Goal: Information Seeking & Learning: Learn about a topic

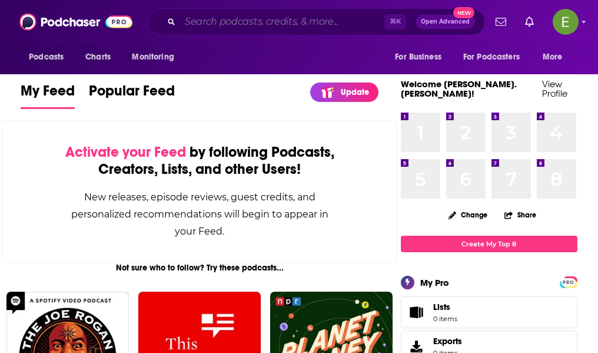
click at [283, 23] on input "Search podcasts, credits, & more..." at bounding box center [282, 21] width 204 height 19
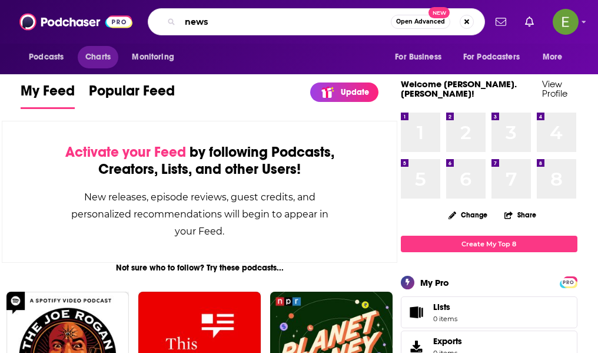
type input "news"
click at [111, 59] on span "Charts" at bounding box center [97, 57] width 25 height 16
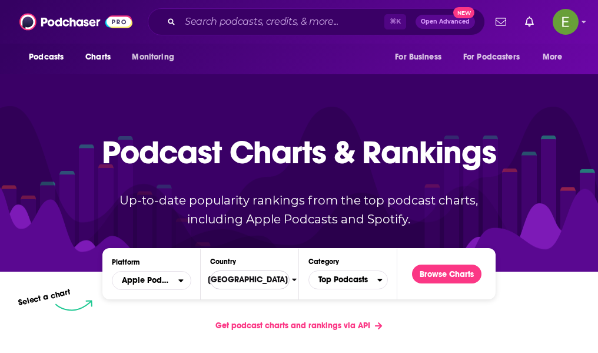
click at [242, 278] on span "[GEOGRAPHIC_DATA]" at bounding box center [245, 280] width 94 height 20
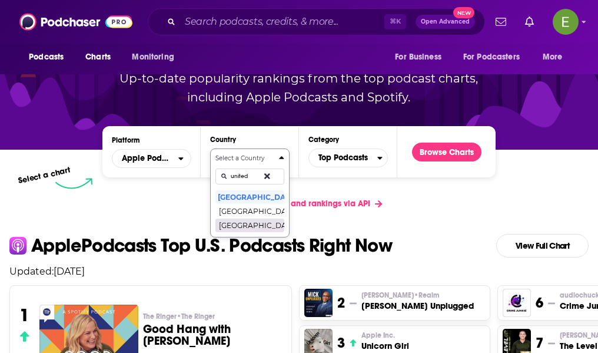
type input "united"
click at [241, 228] on button "[GEOGRAPHIC_DATA]" at bounding box center [249, 225] width 69 height 14
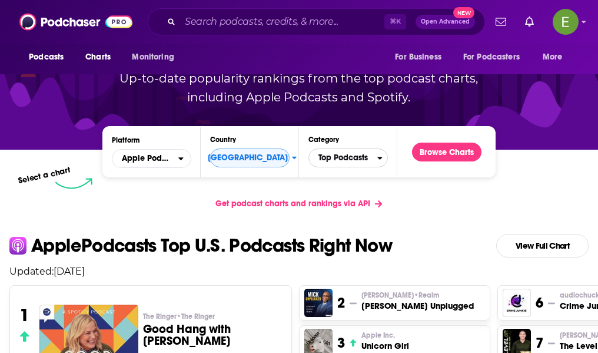
click at [360, 157] on span "Top Podcasts" at bounding box center [343, 158] width 68 height 20
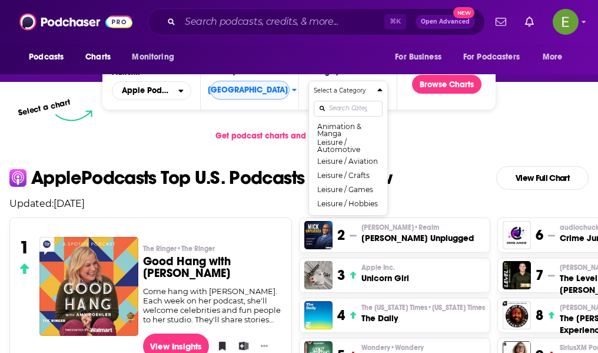
scroll to position [814, 0]
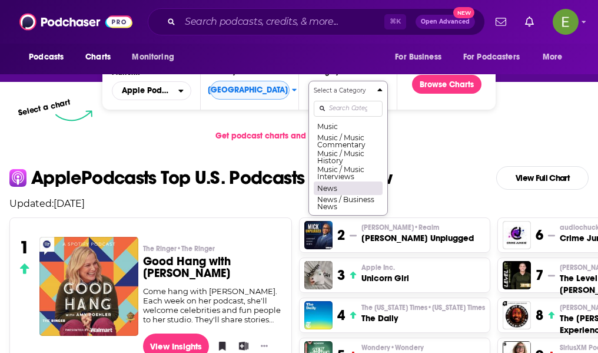
click at [353, 188] on button "News" at bounding box center [348, 188] width 69 height 14
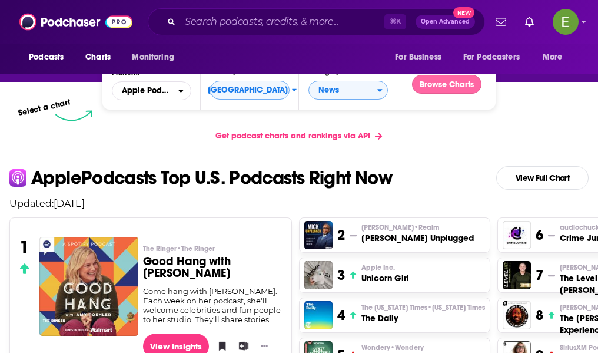
click at [470, 82] on button "Browse Charts" at bounding box center [446, 84] width 69 height 19
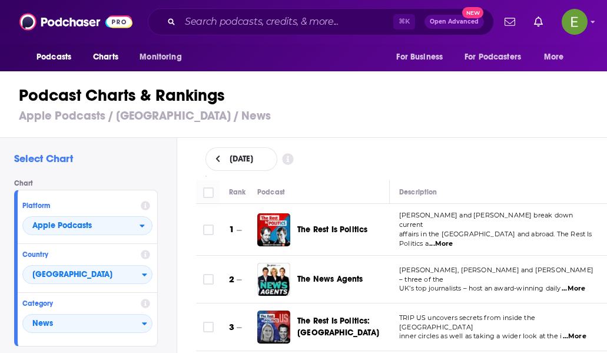
click at [505, 230] on span "affairs in the [GEOGRAPHIC_DATA] and abroad. The Rest Is Politics a" at bounding box center [495, 239] width 193 height 18
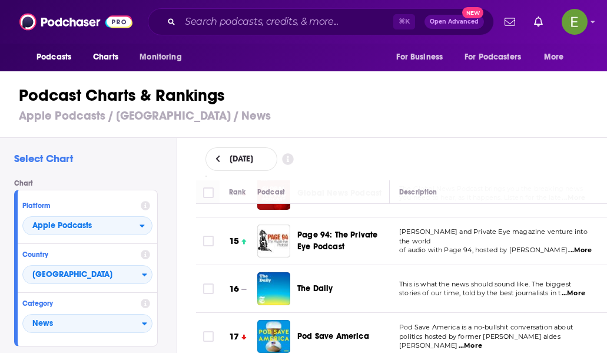
scroll to position [659, 0]
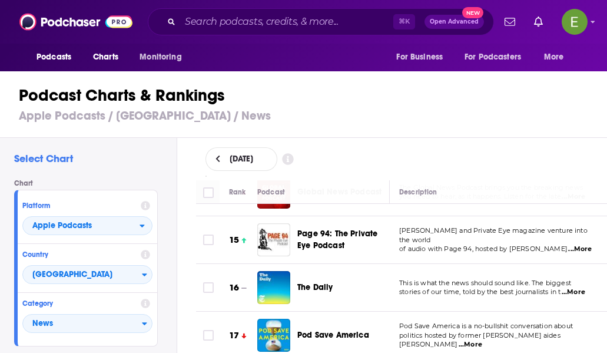
click at [573, 155] on div "[DATE]" at bounding box center [401, 159] width 393 height 24
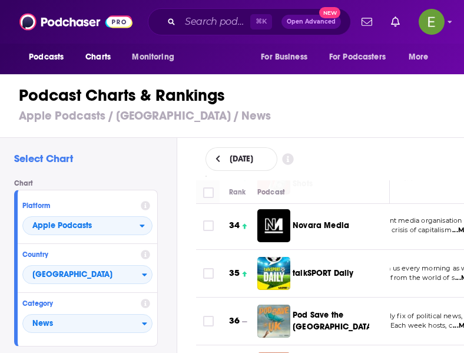
scroll to position [1667, 109]
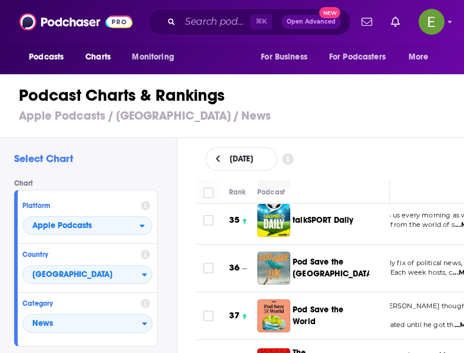
click at [425, 258] on span "Pod Save the UK is your weekly fix of political news, big" at bounding box center [382, 262] width 185 height 8
click at [430, 268] on span "...More" at bounding box center [428, 272] width 24 height 9
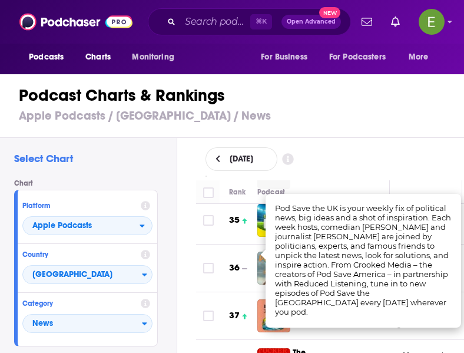
click at [405, 164] on div "[DATE]" at bounding box center [330, 159] width 250 height 24
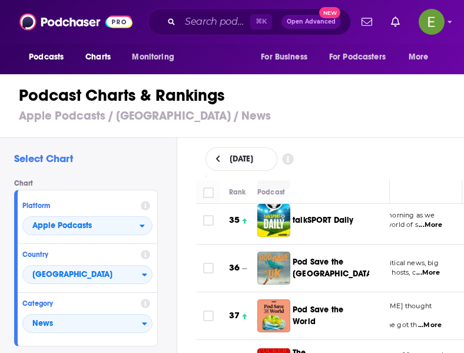
click at [430, 320] on span "...More" at bounding box center [430, 324] width 24 height 9
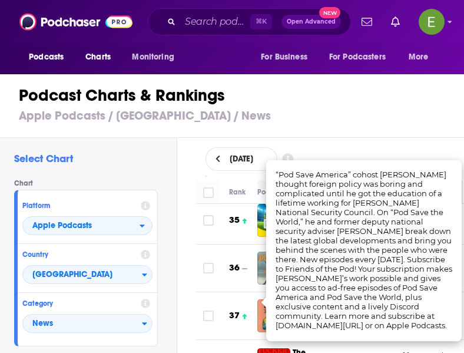
click at [376, 102] on h1 "Podcast Charts & Rankings" at bounding box center [237, 95] width 436 height 21
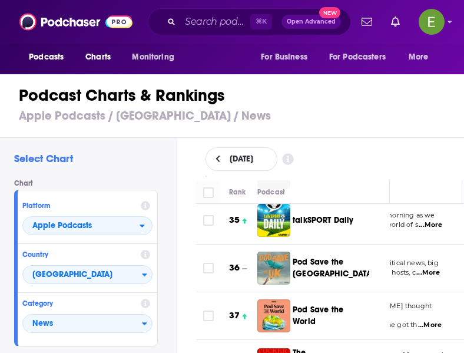
click at [363, 187] on div "Podcast" at bounding box center [318, 192] width 122 height 14
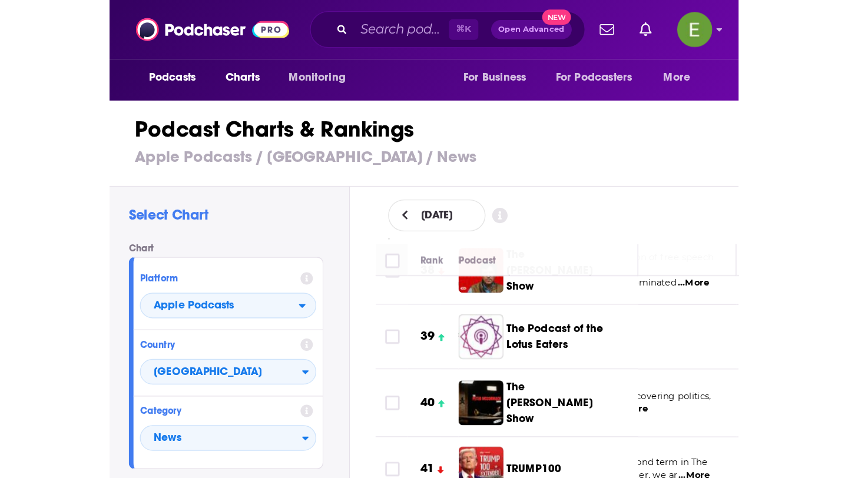
scroll to position [1855, 145]
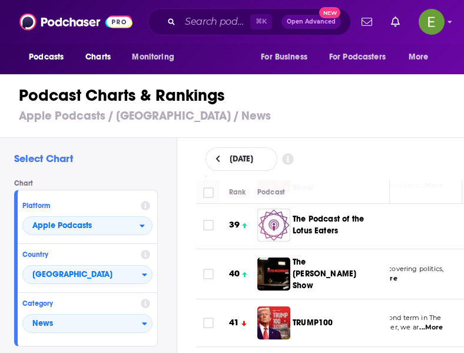
click at [407, 264] on span "The [PERSON_NAME] Show is a podcast covering politics," at bounding box center [349, 268] width 190 height 8
click at [396, 274] on span "...More" at bounding box center [386, 278] width 24 height 9
drag, startPoint x: 230, startPoint y: 245, endPoint x: 271, endPoint y: 257, distance: 43.0
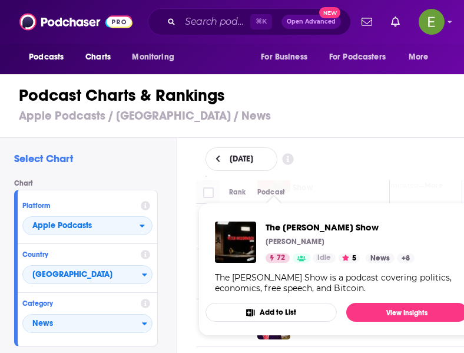
drag, startPoint x: 367, startPoint y: 284, endPoint x: 215, endPoint y: 278, distance: 152.0
click at [215, 278] on div "The [PERSON_NAME] Show is a podcast covering politics, economics, free speech, …" at bounding box center [336, 282] width 243 height 21
copy div "The [PERSON_NAME] Show is a podcast covering politics, economics, free speech, …"
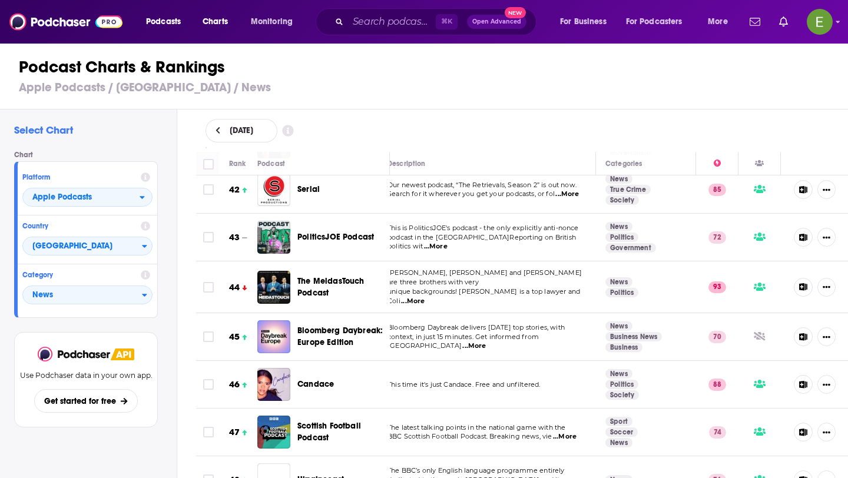
scroll to position [1988, 21]
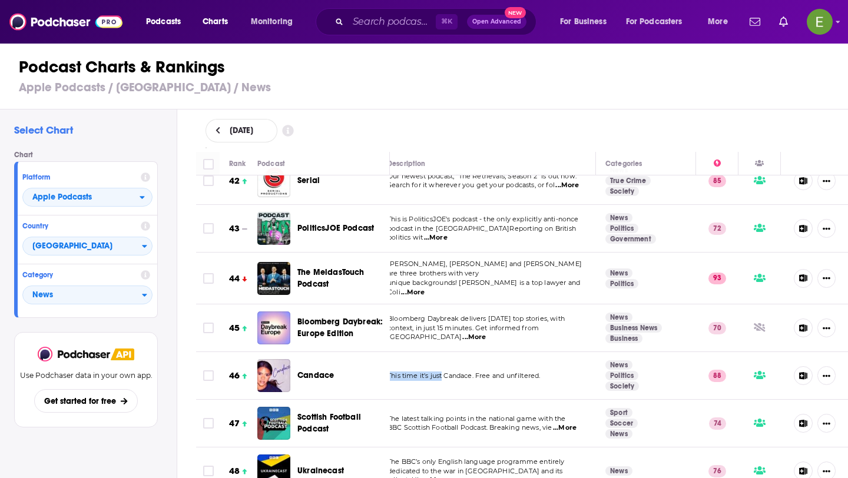
drag, startPoint x: 433, startPoint y: 356, endPoint x: 357, endPoint y: 352, distance: 76.0
click at [357, 352] on tr "46 [PERSON_NAME] This time it's just [PERSON_NAME]. Free and unfiltered. News P…" at bounding box center [516, 376] width 664 height 48
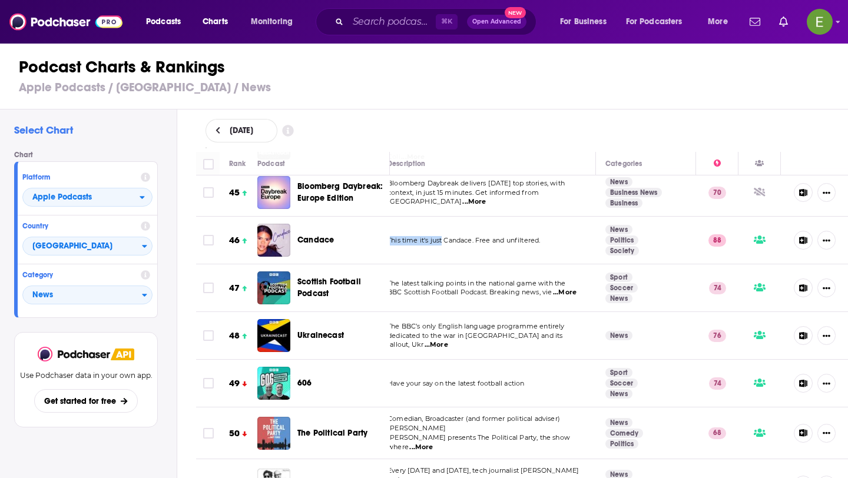
scroll to position [2150, 21]
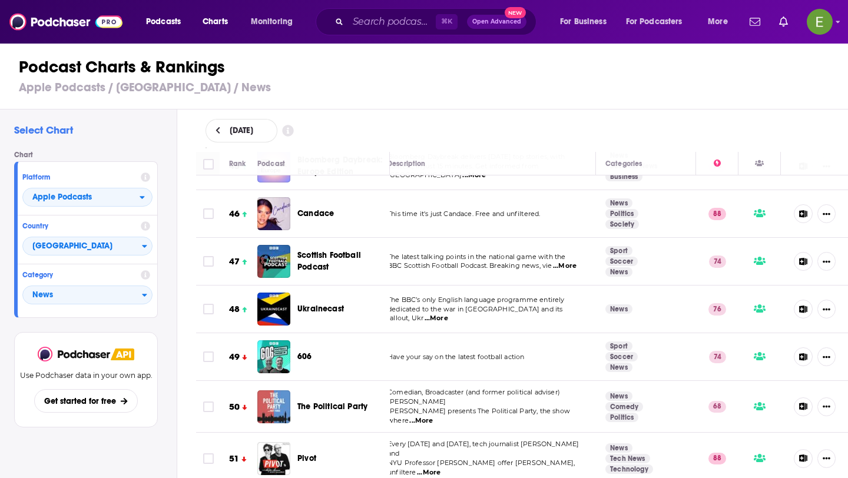
click at [433, 352] on span "...More" at bounding box center [421, 420] width 24 height 9
drag, startPoint x: 629, startPoint y: 373, endPoint x: 668, endPoint y: 373, distance: 38.9
click at [493, 352] on span "Comedian, Broadcaster (and former political adviser) [PERSON_NAME]" at bounding box center [473, 397] width 172 height 18
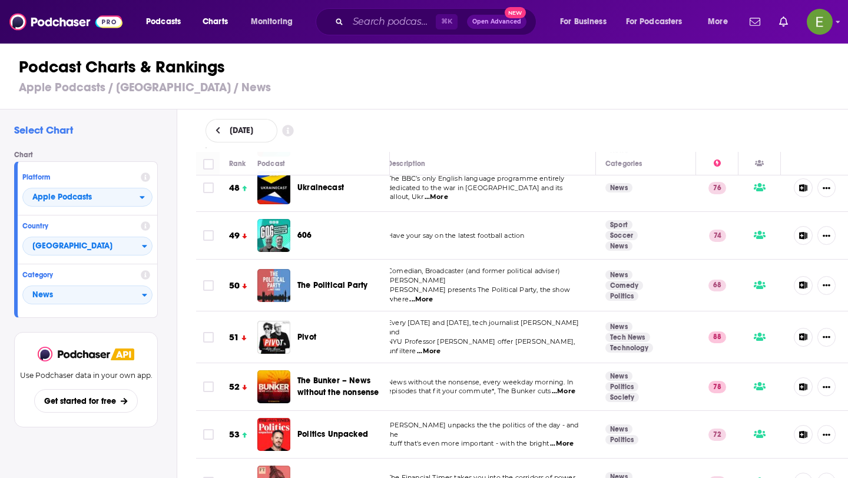
scroll to position [2306, 21]
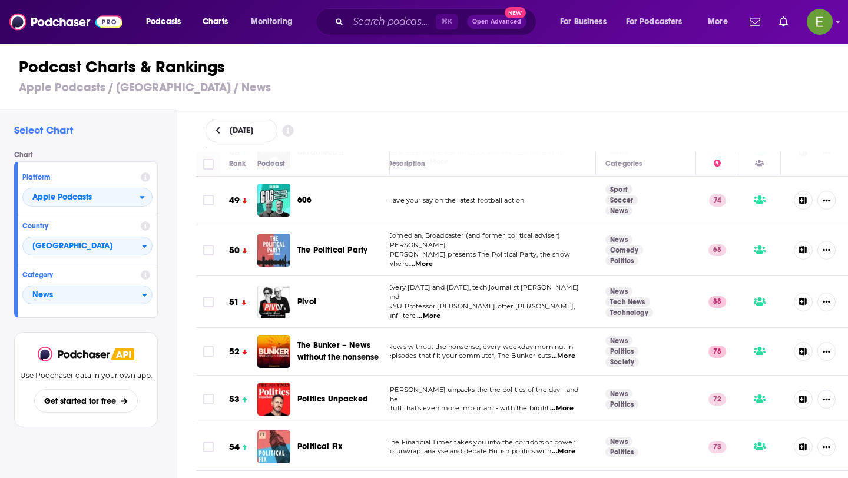
click at [564, 351] on span "...More" at bounding box center [564, 355] width 24 height 9
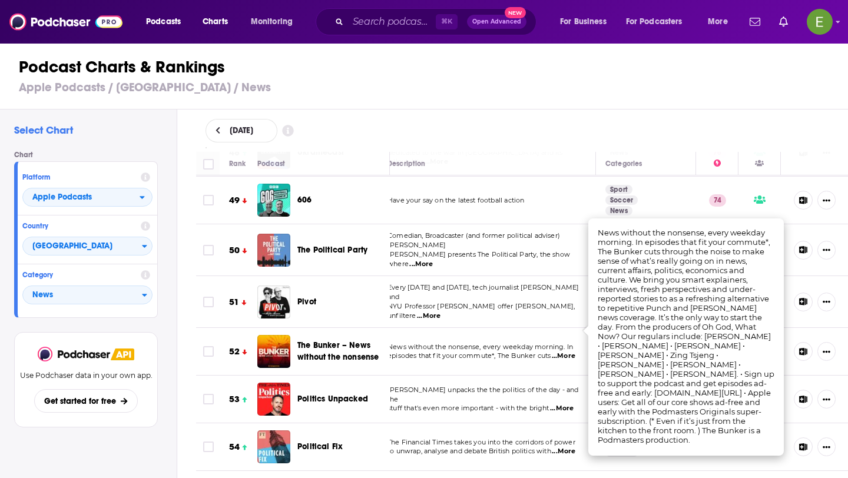
click at [478, 352] on span "The Financial Times takes you into the corridors of power" at bounding box center [481, 442] width 188 height 8
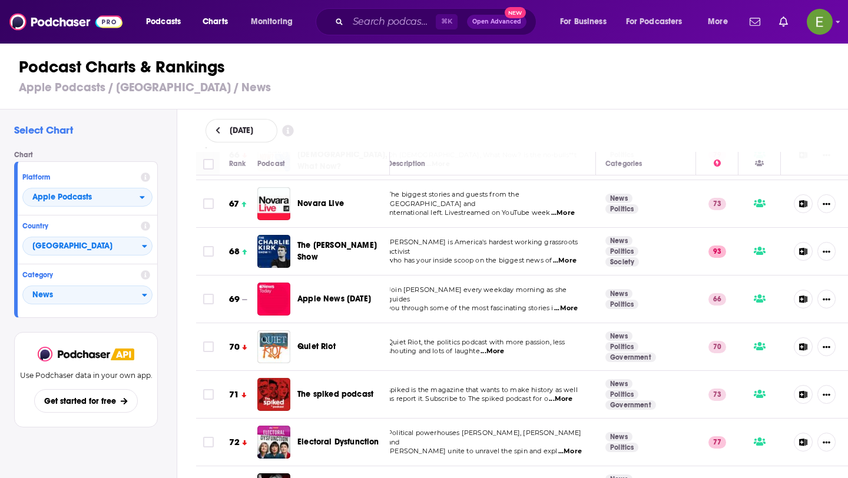
scroll to position [3229, 21]
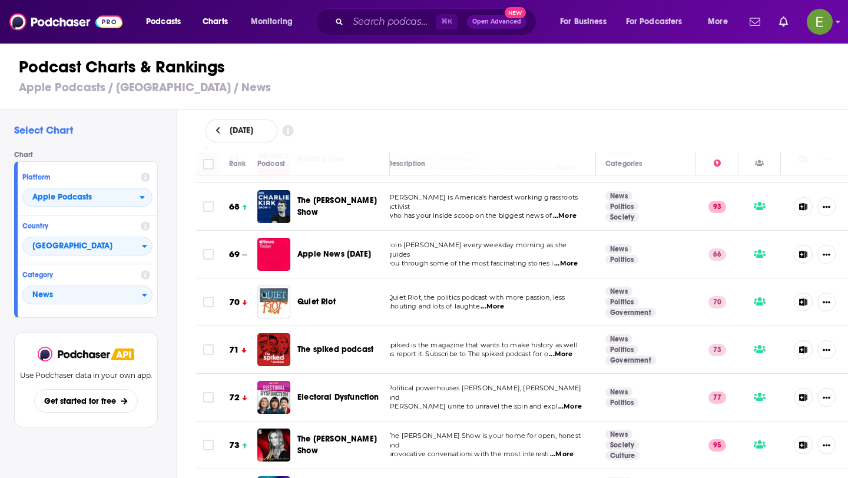
click at [556, 350] on span "...More" at bounding box center [561, 354] width 24 height 9
